Goal: Task Accomplishment & Management: Manage account settings

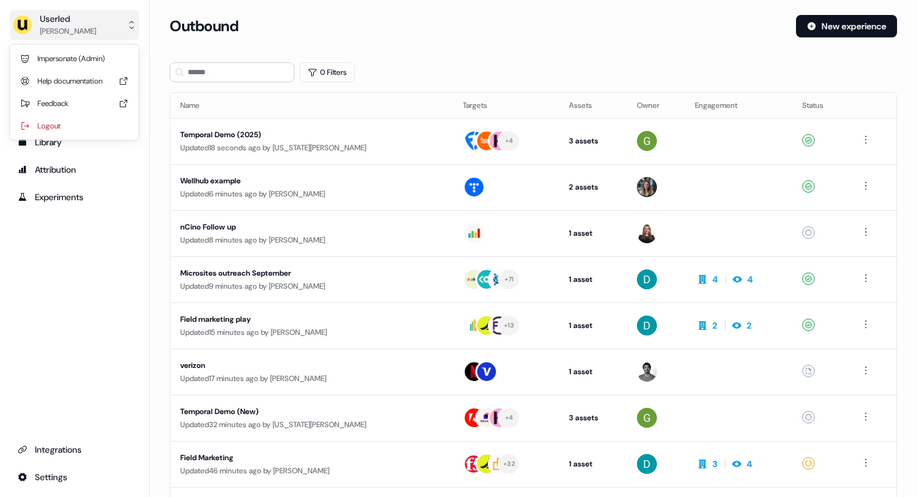
click at [60, 26] on div "[PERSON_NAME]" at bounding box center [68, 31] width 56 height 12
click at [72, 58] on div "Impersonate (Admin)" at bounding box center [74, 58] width 118 height 22
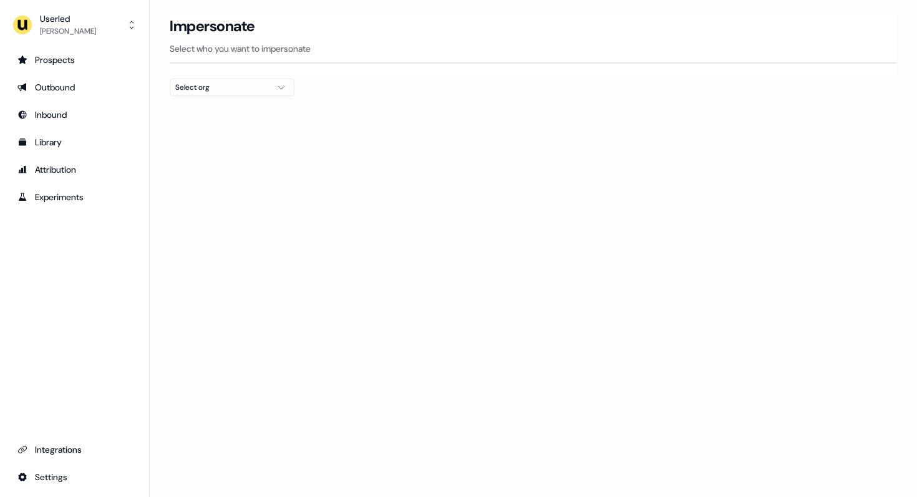
click at [289, 79] on button "Select org" at bounding box center [232, 87] width 125 height 17
type input "****"
click at [204, 133] on div "PartnerVista" at bounding box center [231, 132] width 123 height 20
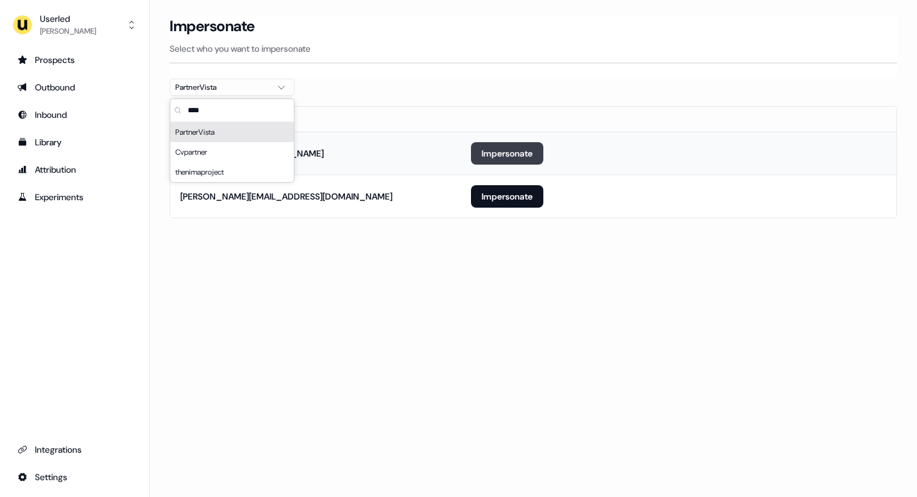
click at [502, 157] on button "Impersonate" at bounding box center [507, 153] width 72 height 22
